Goal: Task Accomplishment & Management: Use online tool/utility

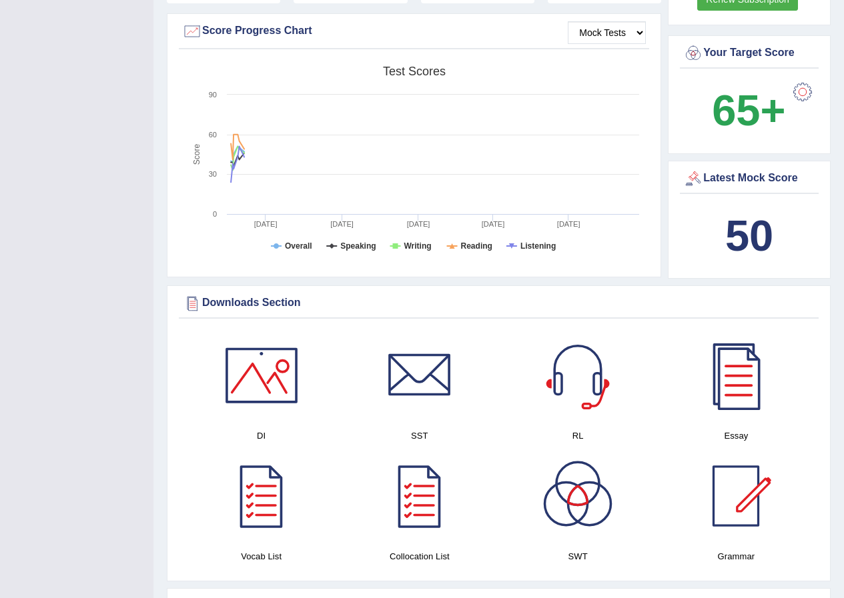
scroll to position [467, 0]
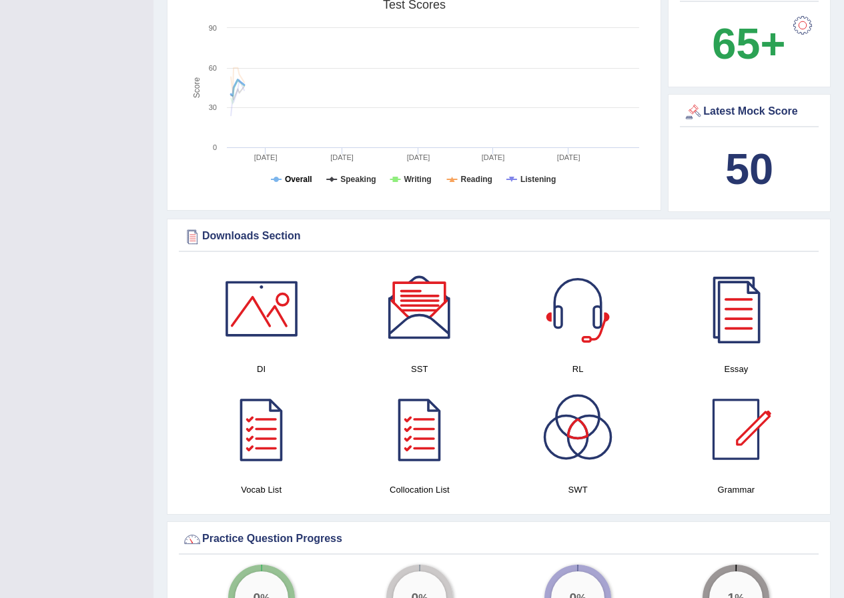
click at [296, 175] on tspan "Overall" at bounding box center [298, 179] width 27 height 9
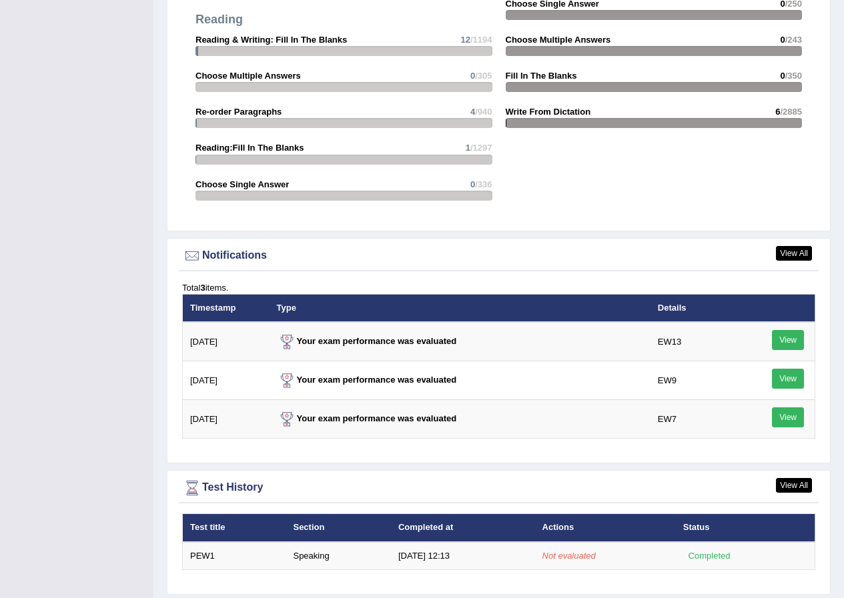
scroll to position [1424, 0]
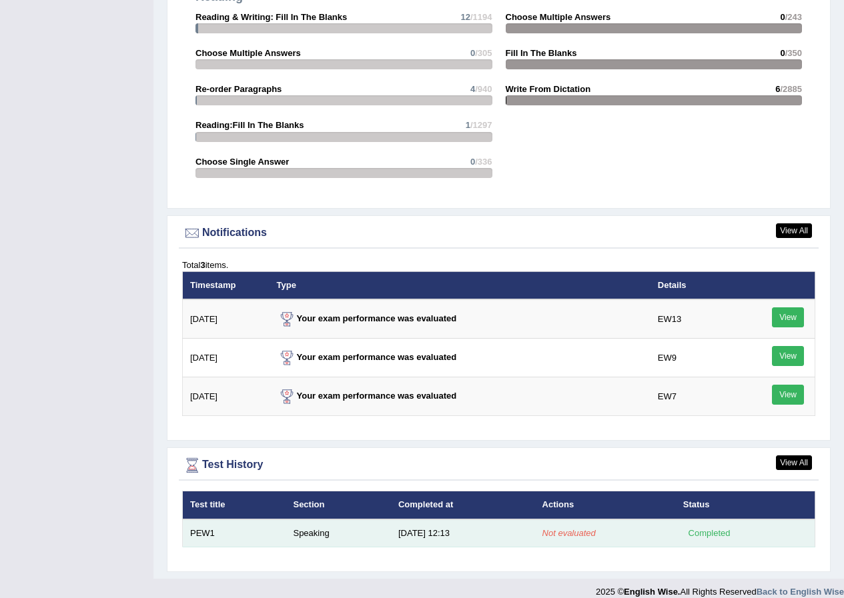
click at [699, 526] on div "Completed" at bounding box center [709, 533] width 52 height 14
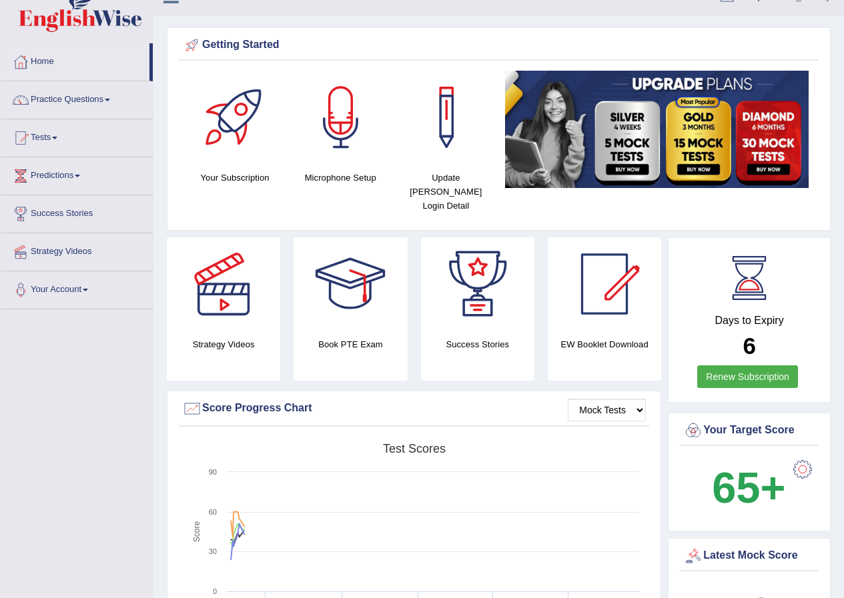
scroll to position [0, 0]
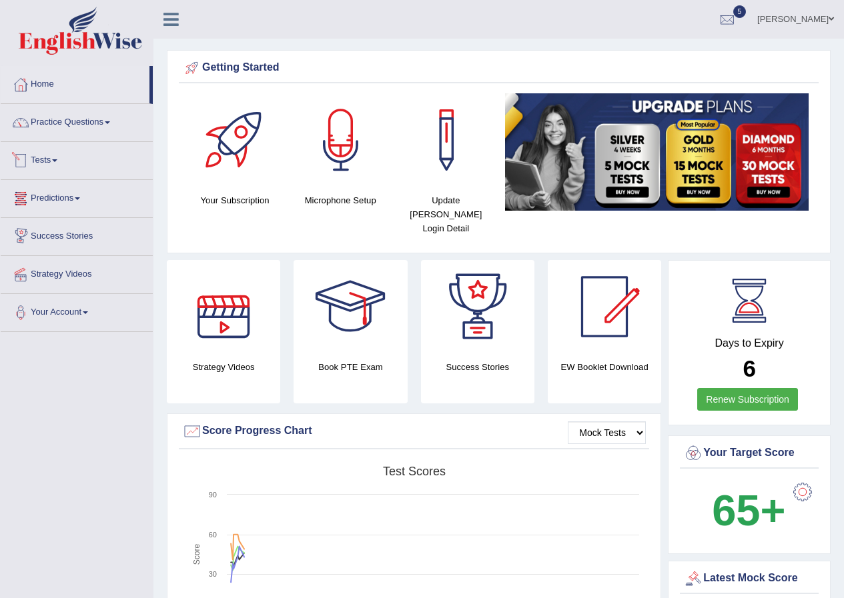
click at [46, 158] on link "Tests" at bounding box center [77, 158] width 152 height 33
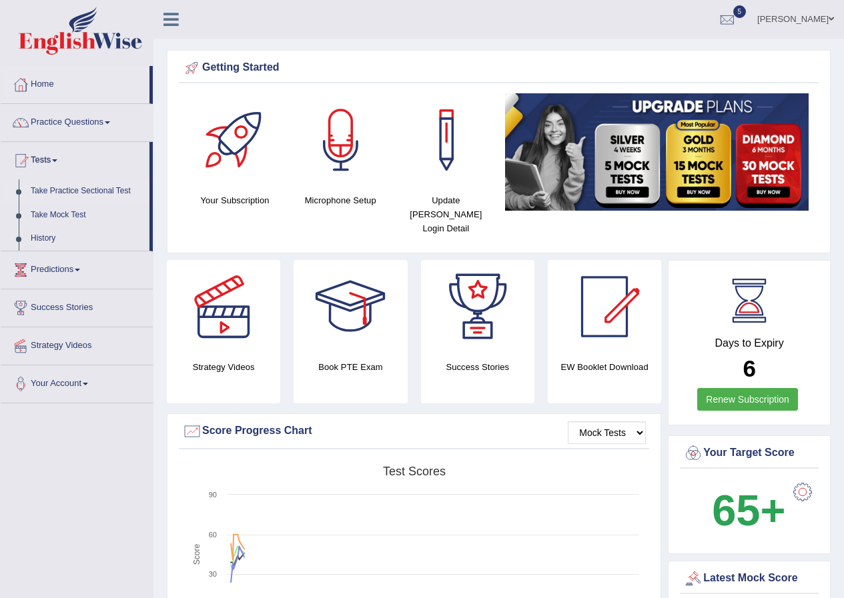
click at [65, 189] on link "Take Practice Sectional Test" at bounding box center [87, 191] width 125 height 24
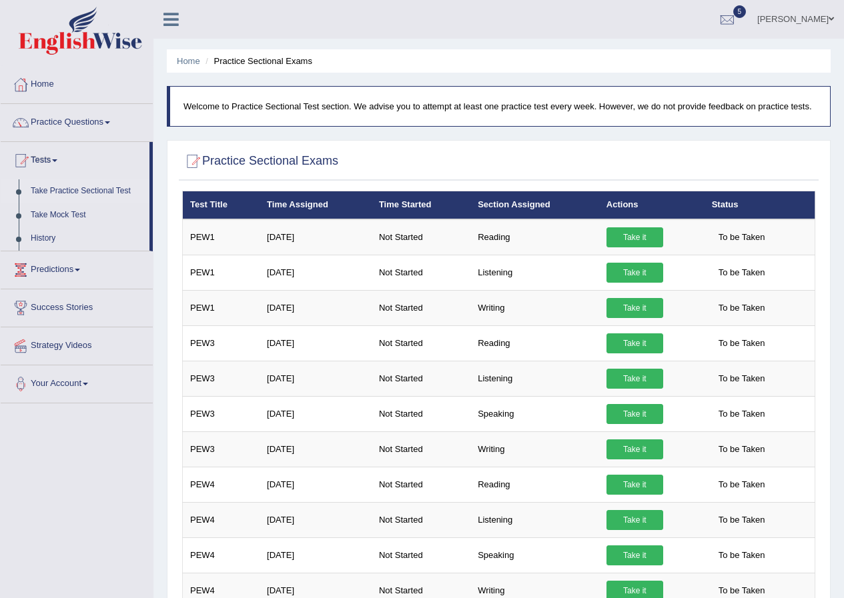
click at [95, 190] on link "Take Practice Sectional Test" at bounding box center [87, 191] width 125 height 24
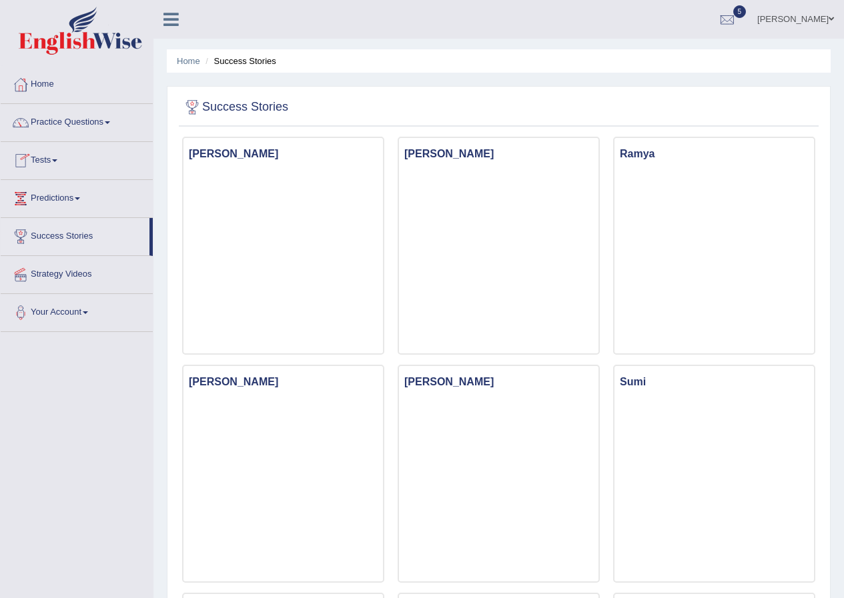
click at [43, 151] on link "Tests" at bounding box center [77, 158] width 152 height 33
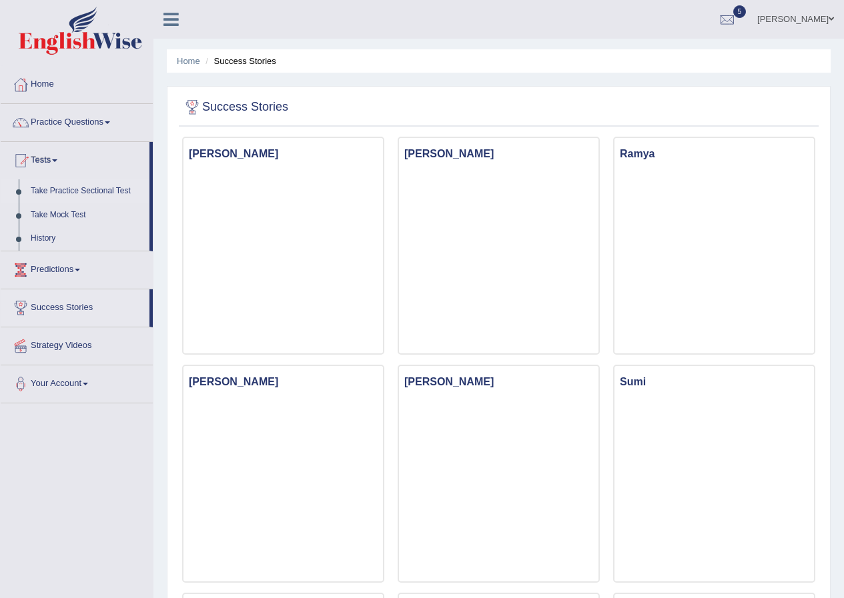
click at [55, 188] on link "Take Practice Sectional Test" at bounding box center [87, 191] width 125 height 24
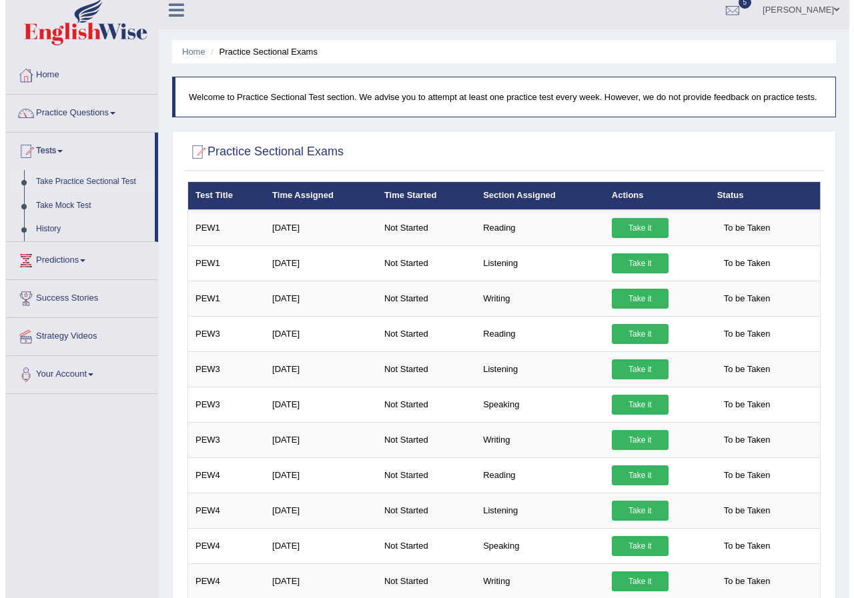
scroll to position [209, 0]
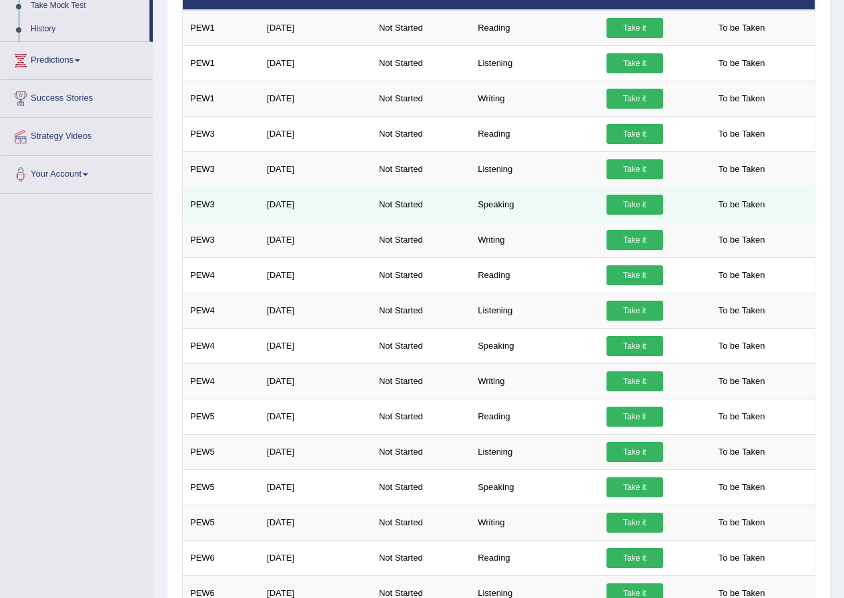
click at [635, 202] on link "Take it" at bounding box center [634, 205] width 57 height 20
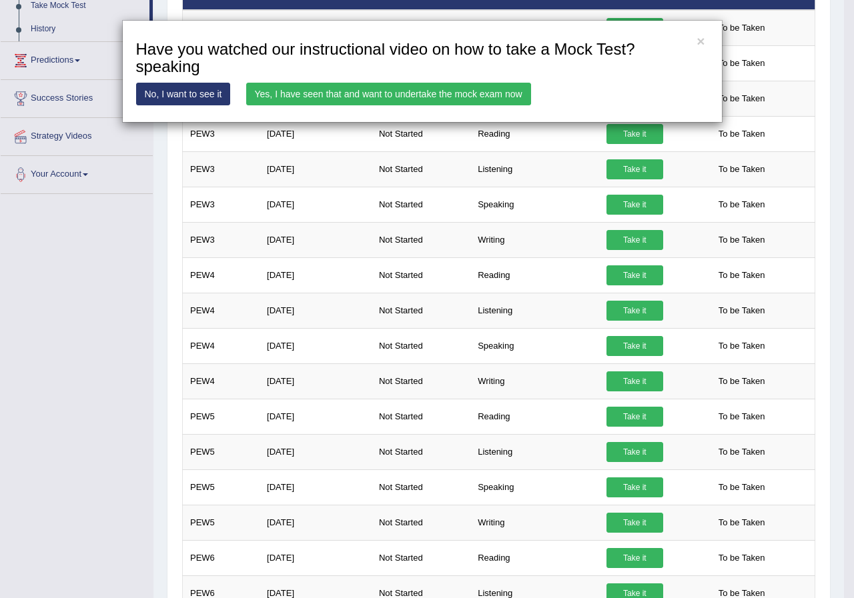
click at [389, 95] on link "Yes, I have seen that and want to undertake the mock exam now" at bounding box center [388, 94] width 285 height 23
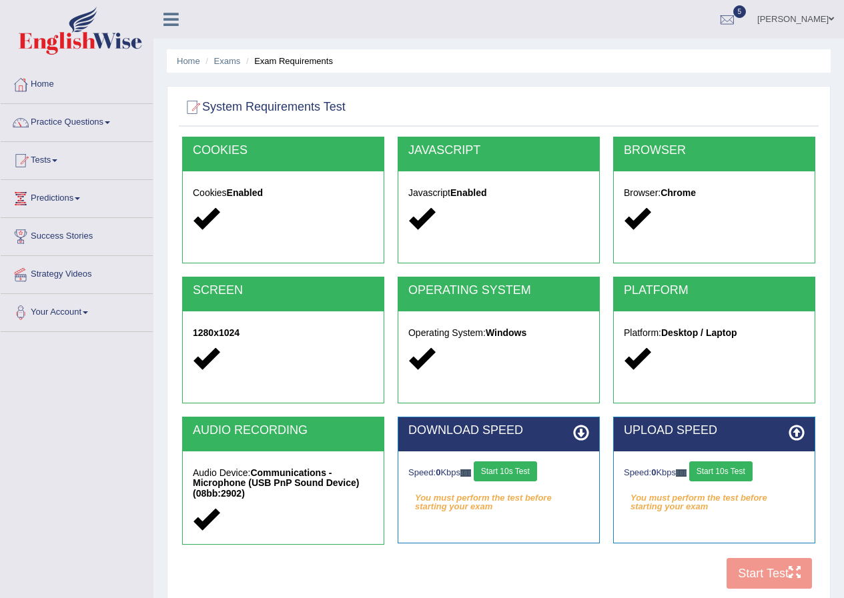
click at [516, 470] on button "Start 10s Test" at bounding box center [505, 472] width 63 height 20
click at [727, 471] on button "Start 10s Test" at bounding box center [720, 472] width 63 height 20
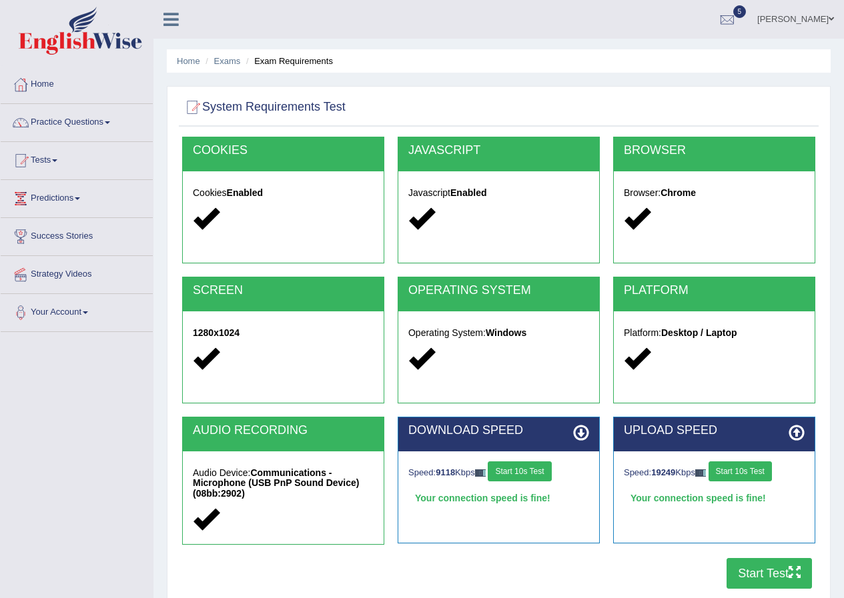
click at [763, 570] on button "Start Test" at bounding box center [769, 573] width 85 height 31
